Goal: Information Seeking & Learning: Find specific fact

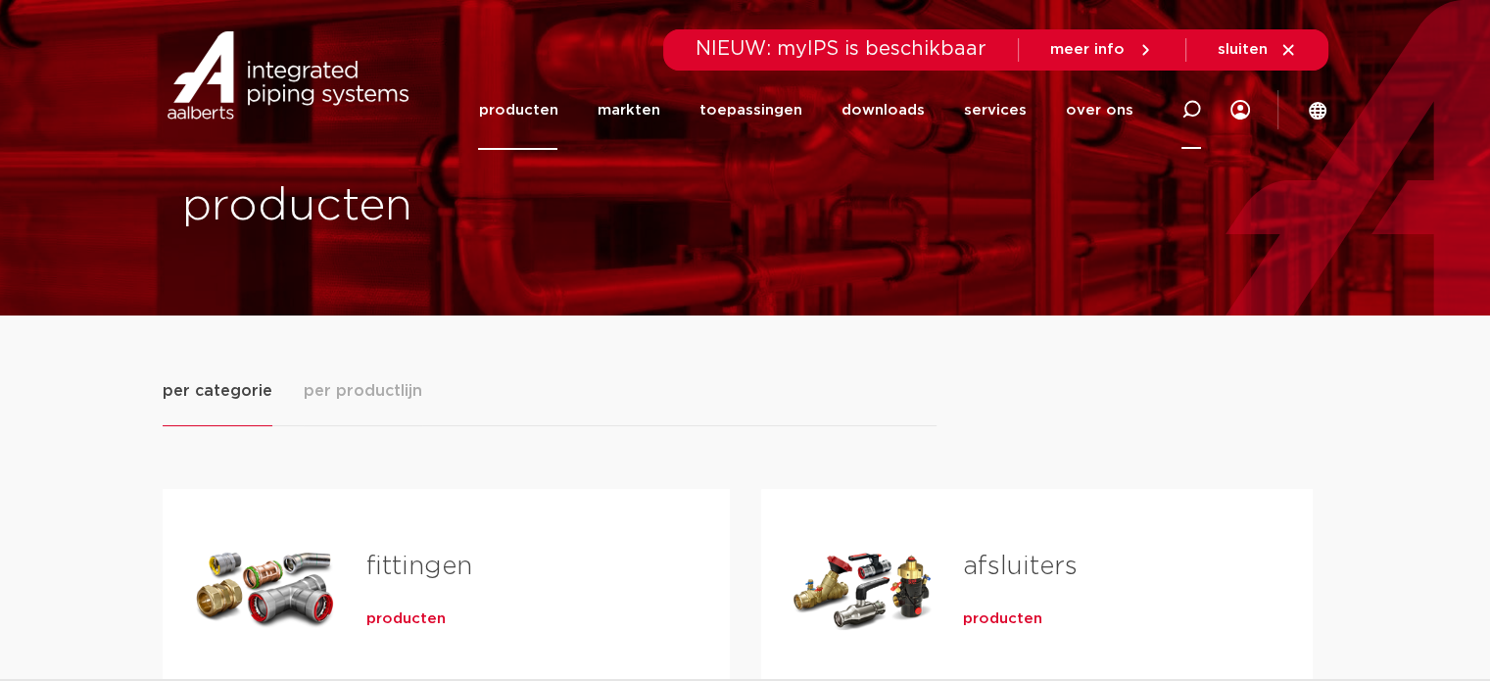
click at [1192, 108] on icon at bounding box center [1192, 110] width 20 height 20
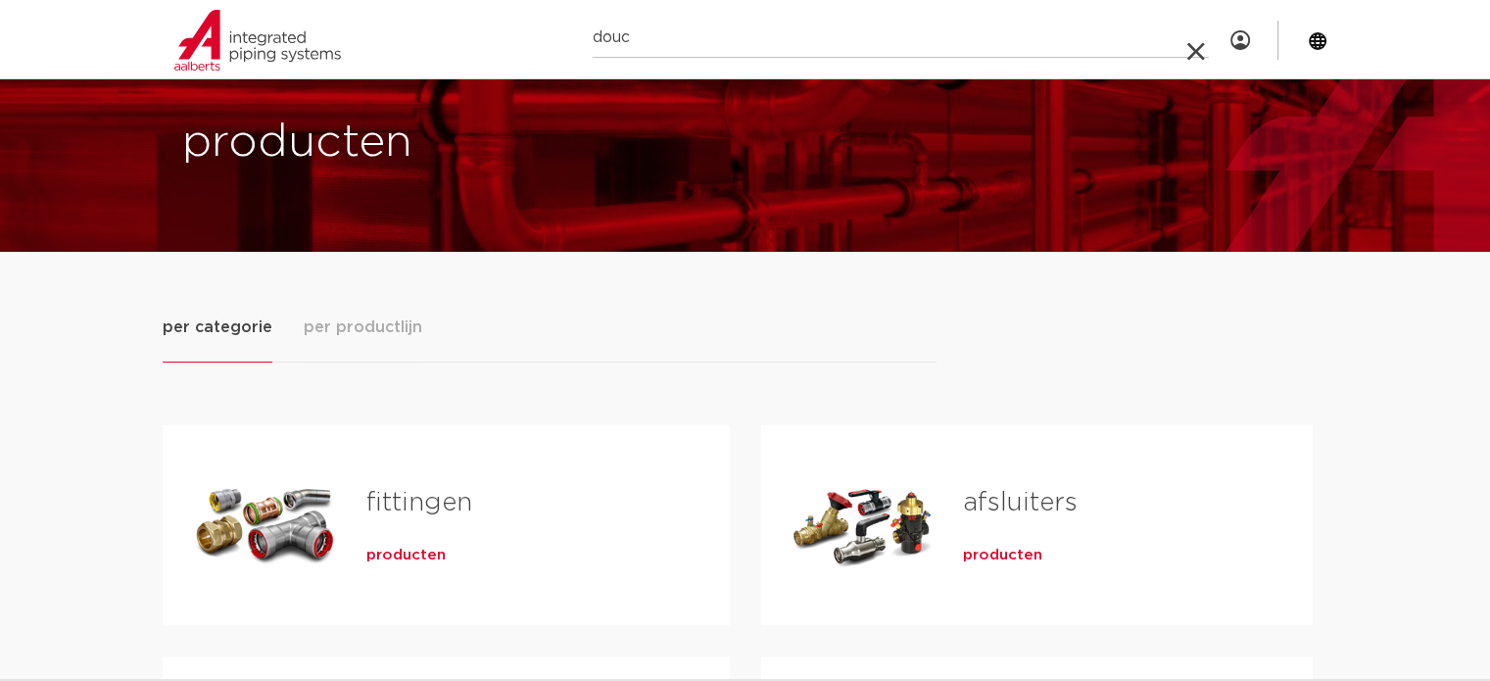
scroll to position [98, 0]
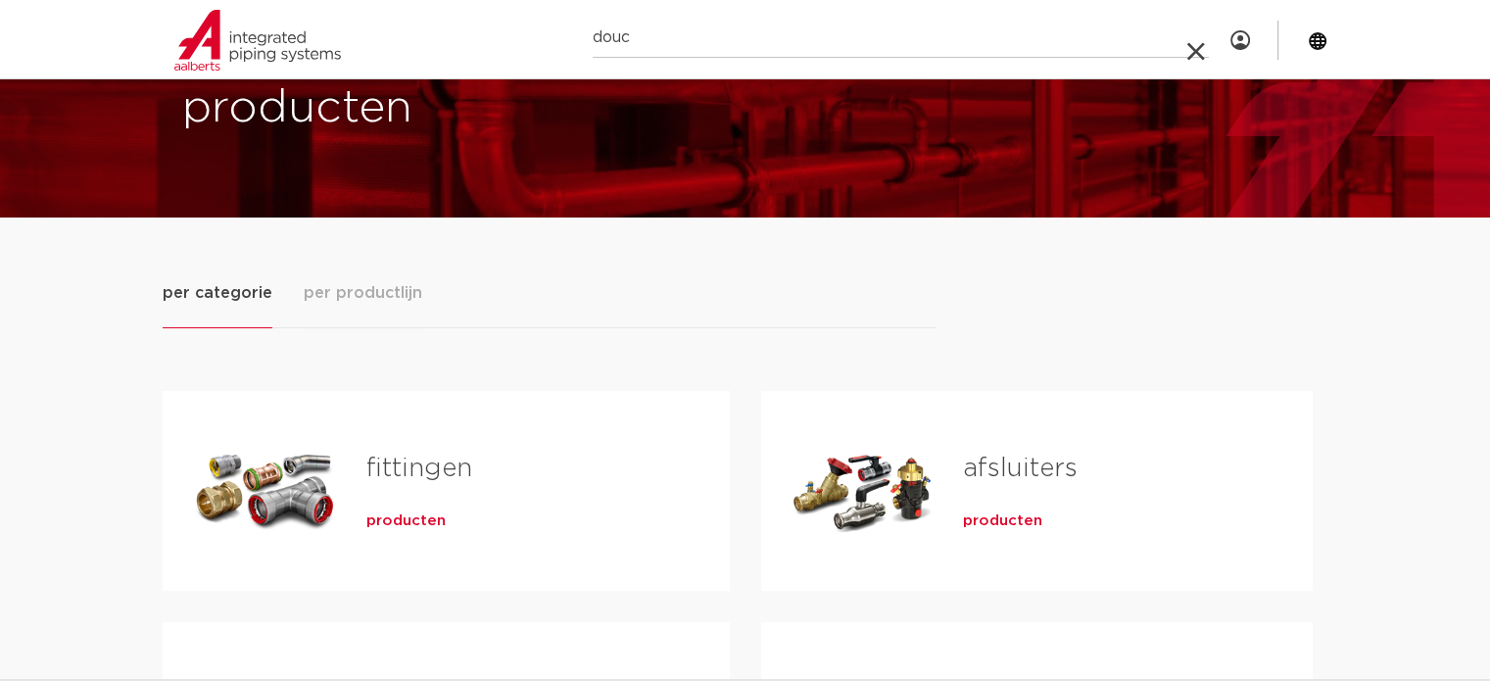
type input "douc"
click button "Zoeken" at bounding box center [0, 0] width 0 height 0
